Goal: Task Accomplishment & Management: Manage account settings

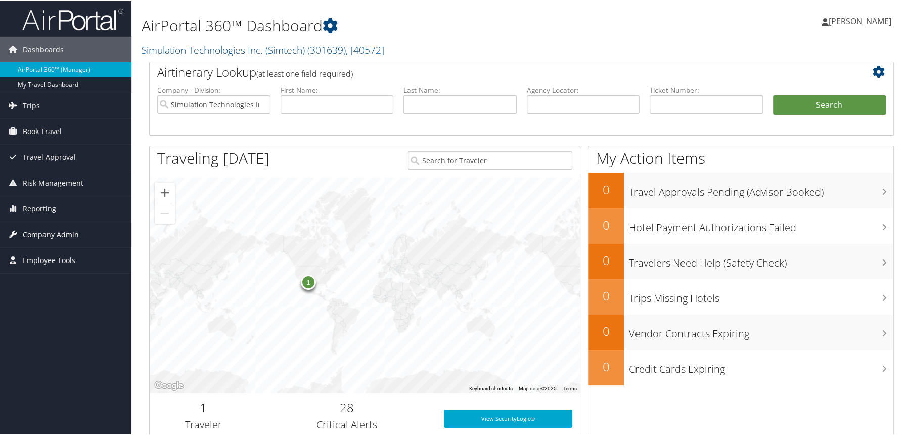
click at [54, 236] on span "Company Admin" at bounding box center [51, 233] width 56 height 25
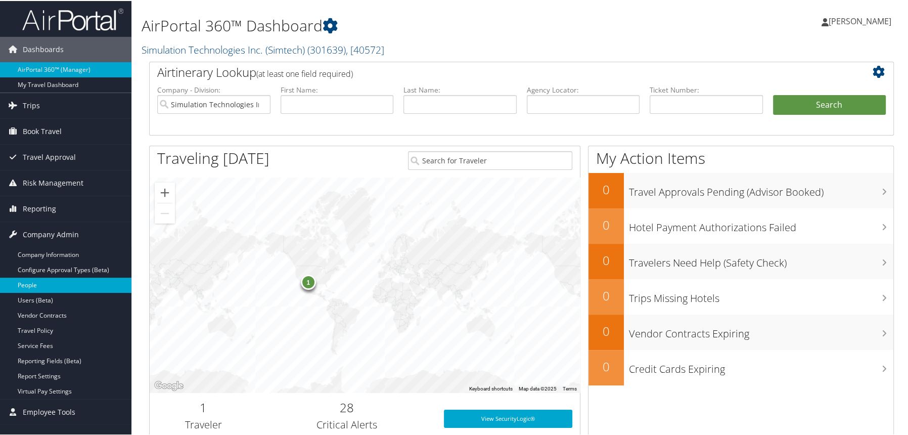
click at [58, 283] on link "People" at bounding box center [65, 284] width 131 height 15
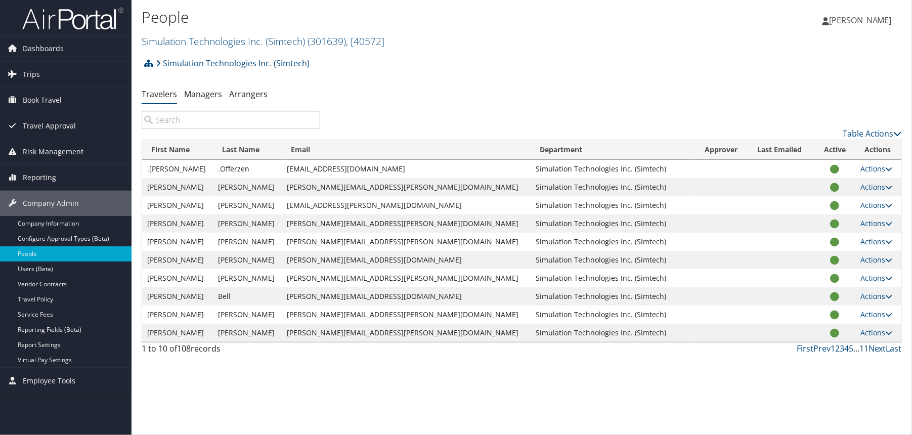
click at [205, 128] on input "search" at bounding box center [231, 120] width 179 height 18
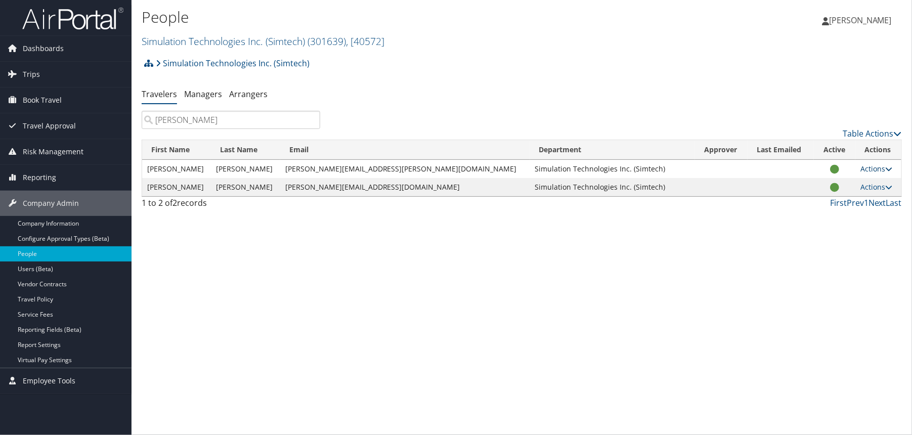
type input "barr"
click at [860, 170] on link "Actions" at bounding box center [876, 169] width 32 height 10
click at [807, 202] on link "View Profile" at bounding box center [836, 200] width 93 height 17
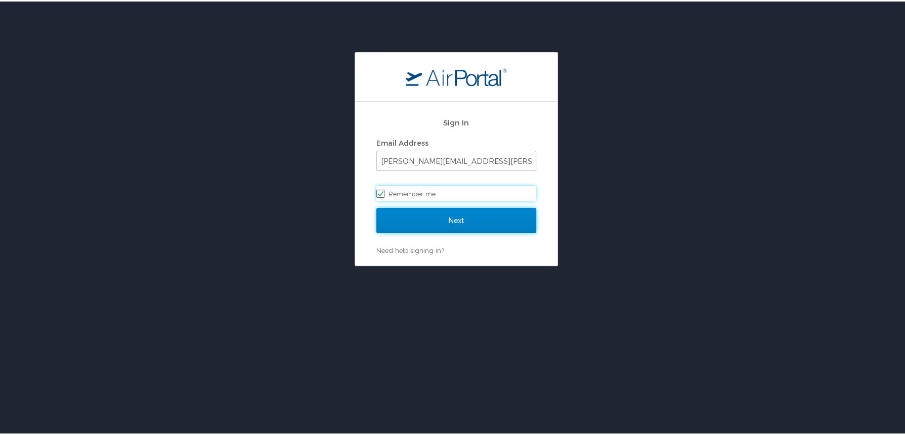
click at [484, 222] on input "Next" at bounding box center [456, 218] width 160 height 25
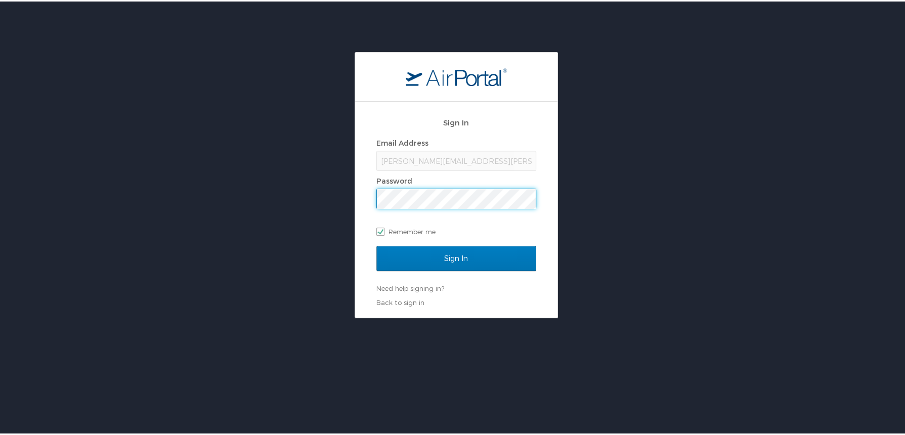
click at [376, 244] on input "Sign In" at bounding box center [456, 256] width 160 height 25
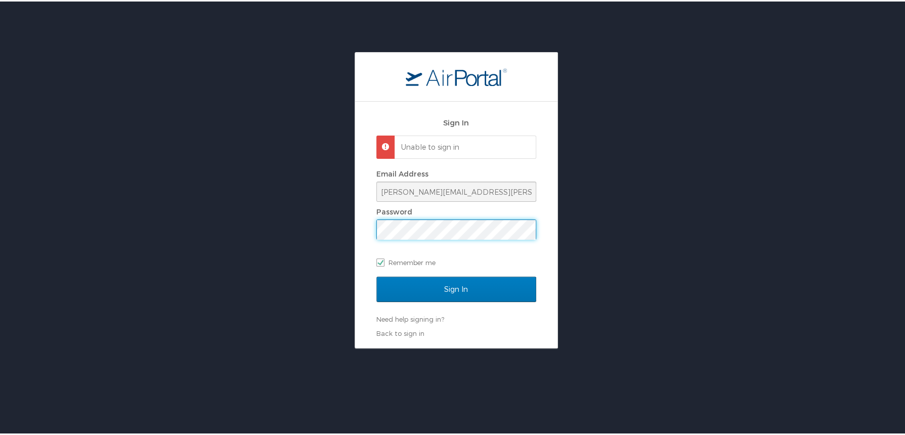
click at [376, 275] on input "Sign In" at bounding box center [456, 287] width 160 height 25
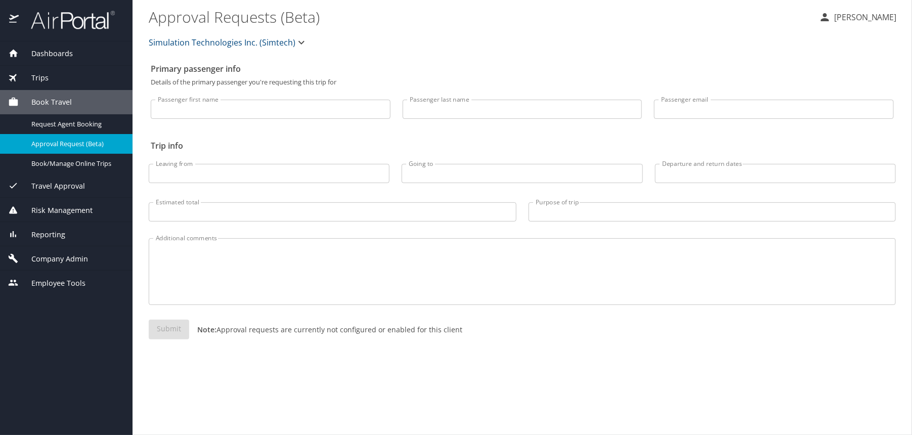
click at [71, 255] on span "Company Admin" at bounding box center [53, 258] width 69 height 11
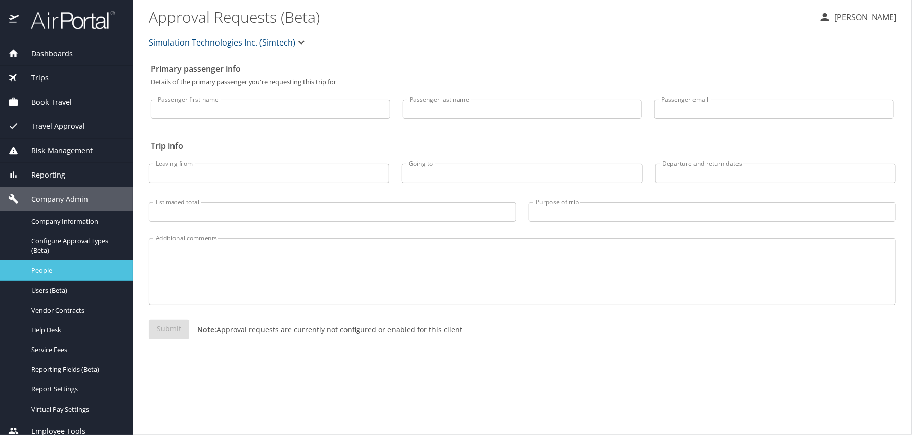
click at [67, 269] on span "People" at bounding box center [75, 271] width 89 height 10
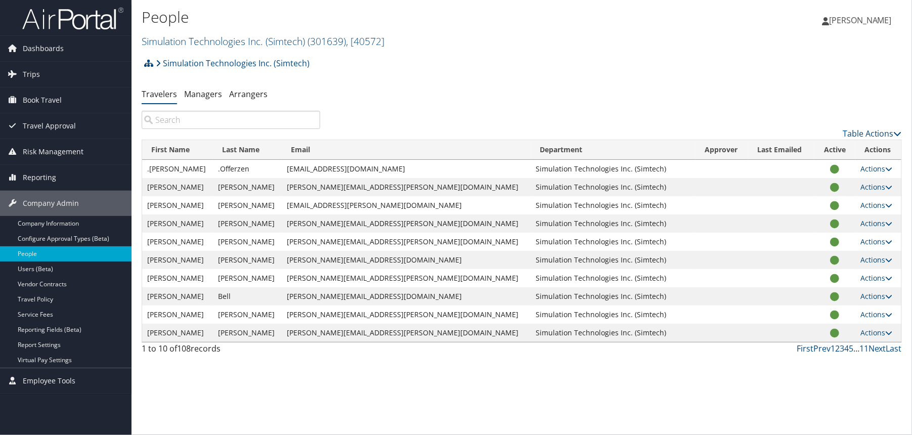
click at [221, 115] on input "search" at bounding box center [231, 120] width 179 height 18
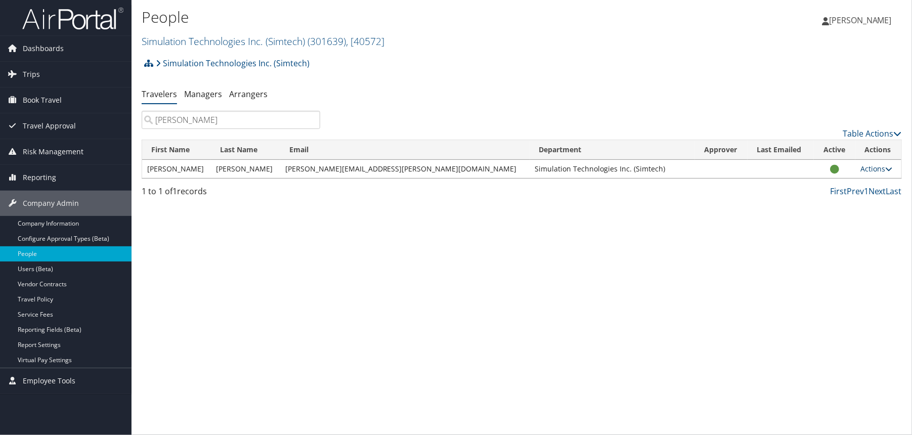
type input "johnston"
click at [861, 168] on link "Actions" at bounding box center [876, 169] width 32 height 10
click at [844, 202] on link "View Profile" at bounding box center [836, 200] width 93 height 17
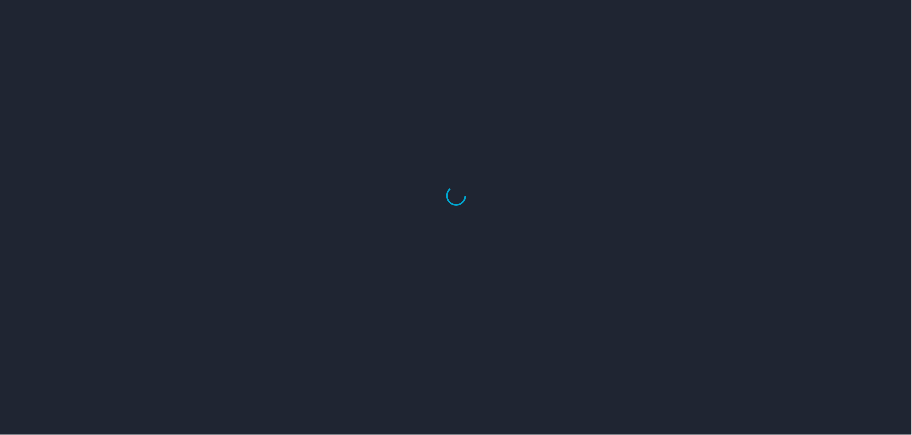
select select "US"
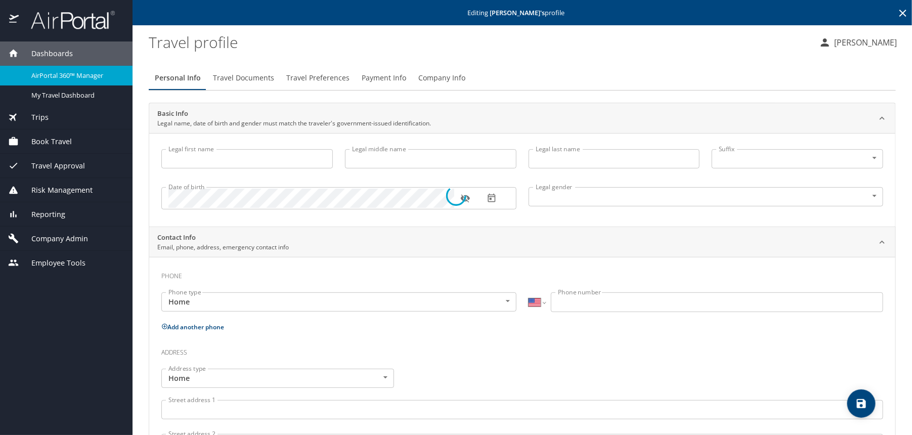
type input "Samuel"
type input "N"
type input "Johnston"
type input "Male"
select select "US"
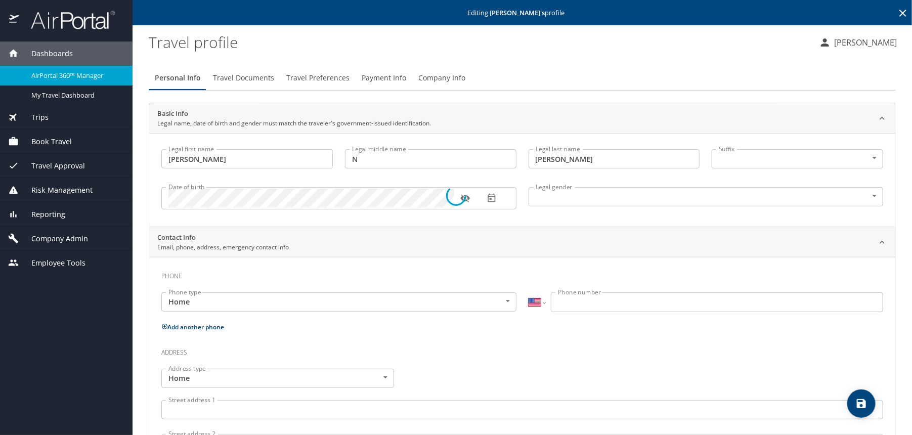
select select "US"
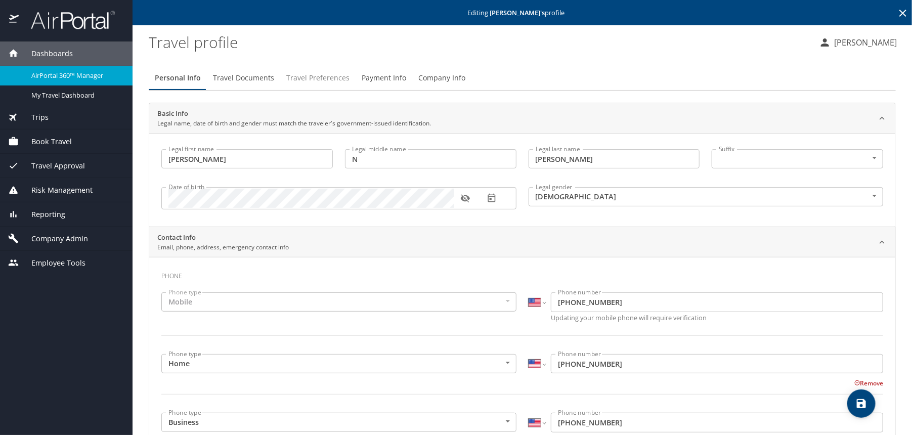
click at [296, 75] on span "Travel Preferences" at bounding box center [317, 78] width 63 height 13
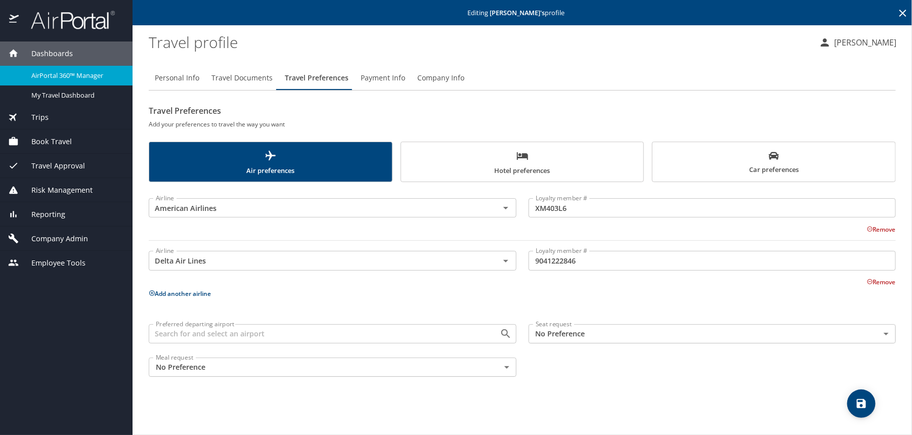
click at [594, 163] on span "Hotel preferences" at bounding box center [522, 163] width 231 height 27
